Goal: Task Accomplishment & Management: Use online tool/utility

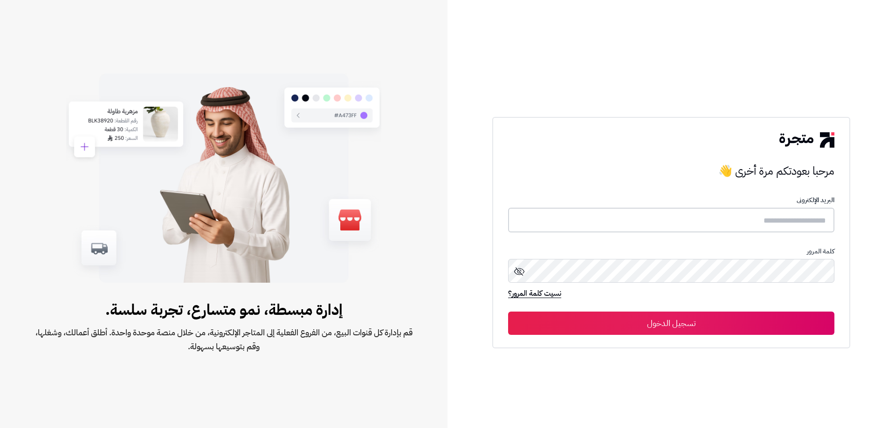
type input "**********"
click at [675, 320] on button "تسجيل الدخول" at bounding box center [671, 322] width 326 height 23
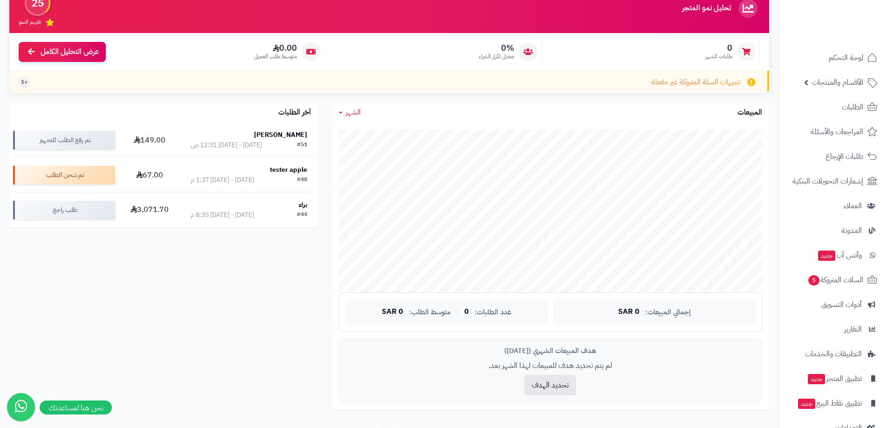
scroll to position [75, 0]
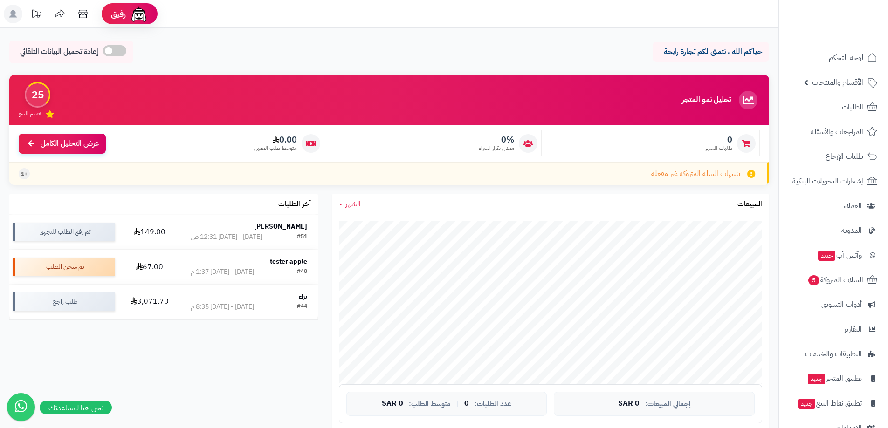
scroll to position [75, 0]
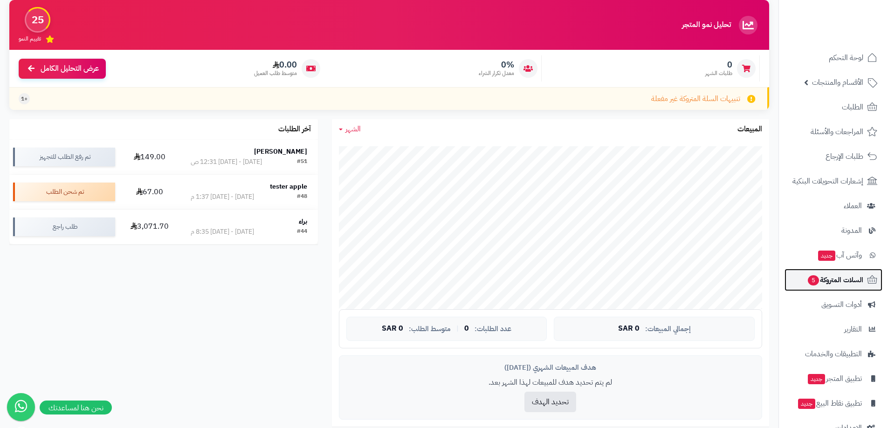
click at [857, 283] on span "السلات المتروكة 5" at bounding box center [835, 280] width 56 height 13
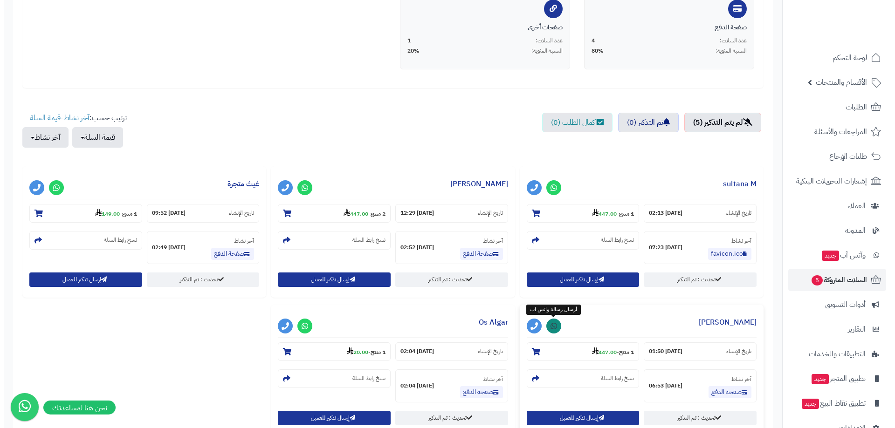
scroll to position [233, 0]
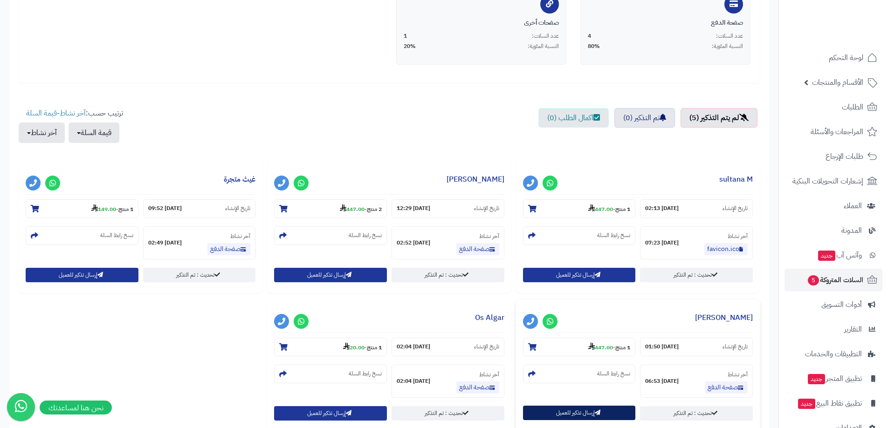
click at [566, 416] on button "إرسال تذكير للعميل" at bounding box center [579, 413] width 113 height 14
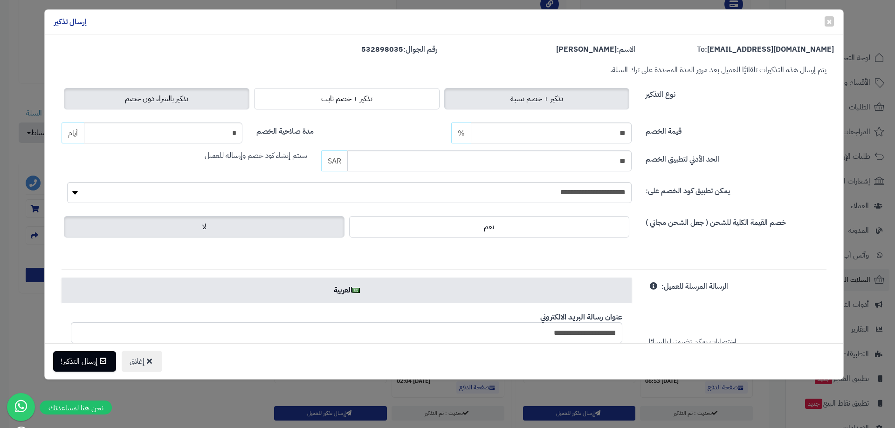
drag, startPoint x: 184, startPoint y: 113, endPoint x: 181, endPoint y: 103, distance: 10.6
click at [181, 103] on span "تذكير بالشراء دون خصم" at bounding box center [156, 98] width 63 height 11
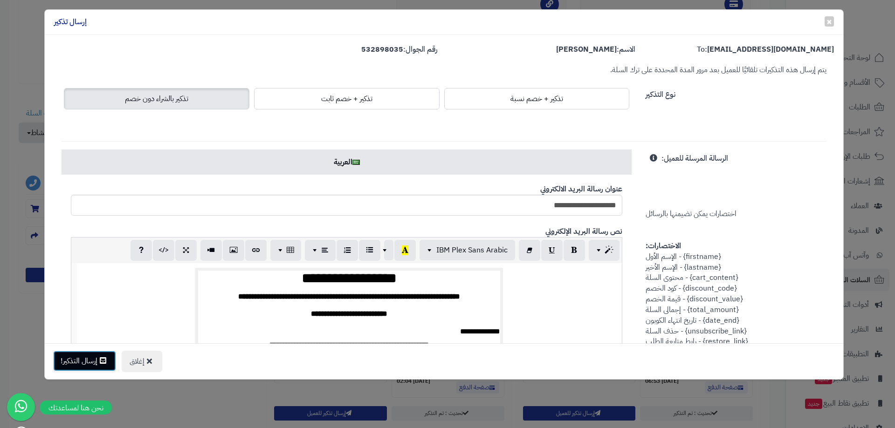
click at [90, 358] on button "إرسال التذكير!" at bounding box center [84, 361] width 63 height 21
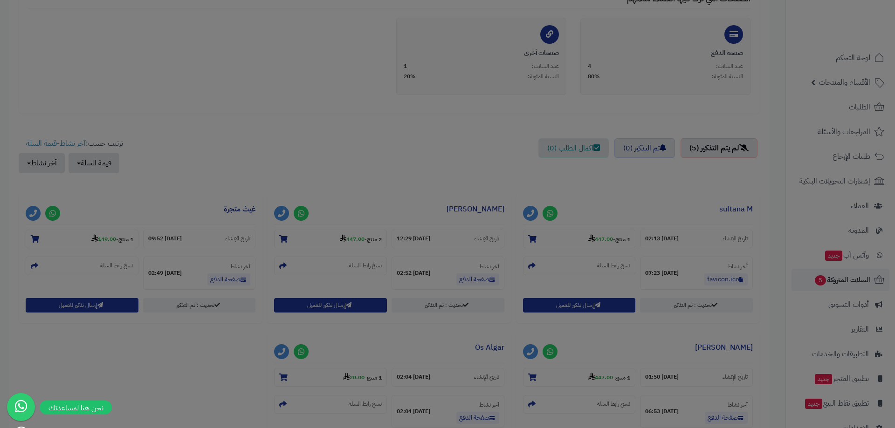
scroll to position [263, 0]
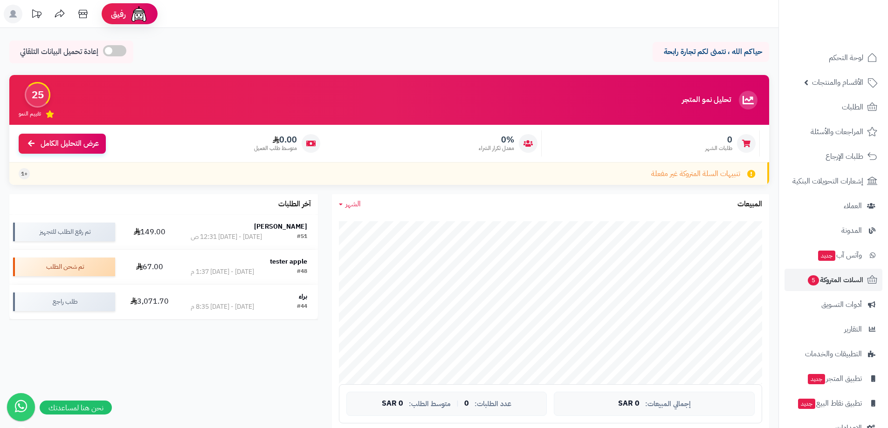
scroll to position [75, 0]
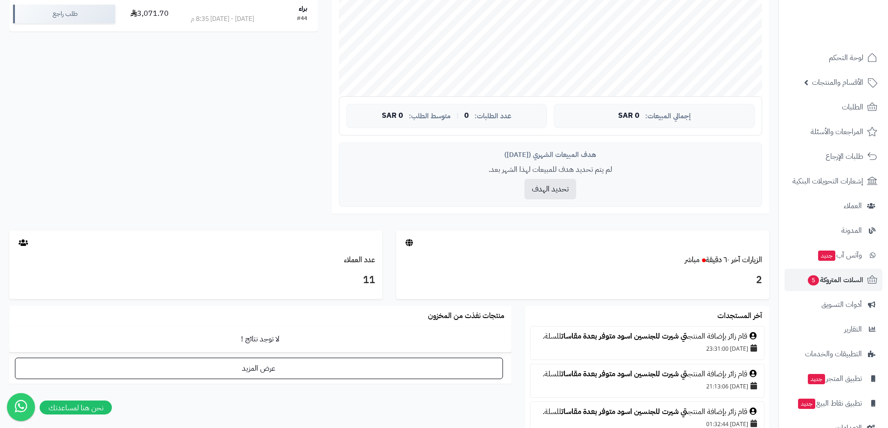
scroll to position [373, 0]
